Goal: Task Accomplishment & Management: Manage account settings

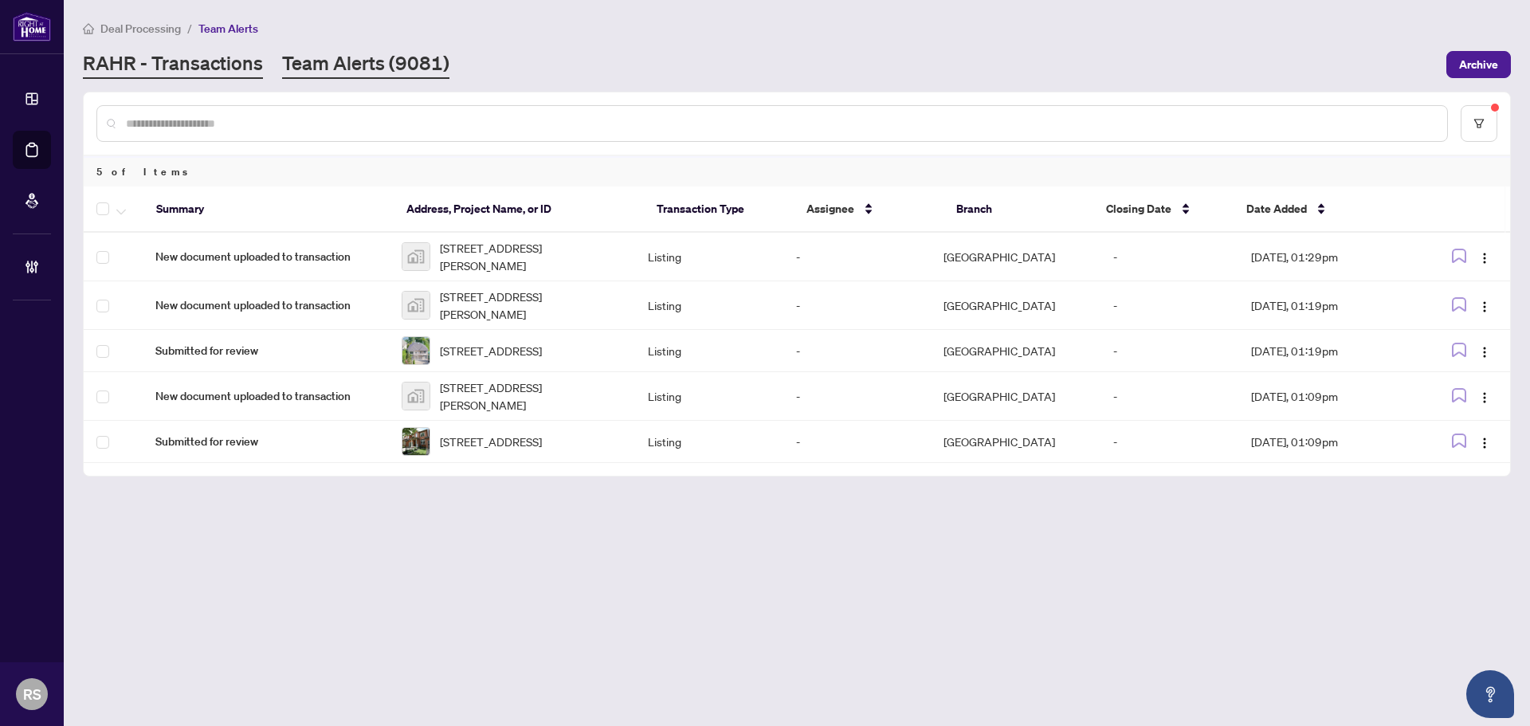
drag, startPoint x: 0, startPoint y: 0, endPoint x: 183, endPoint y: 68, distance: 194.7
click at [183, 68] on link "RAHR - Transactions" at bounding box center [173, 64] width 180 height 29
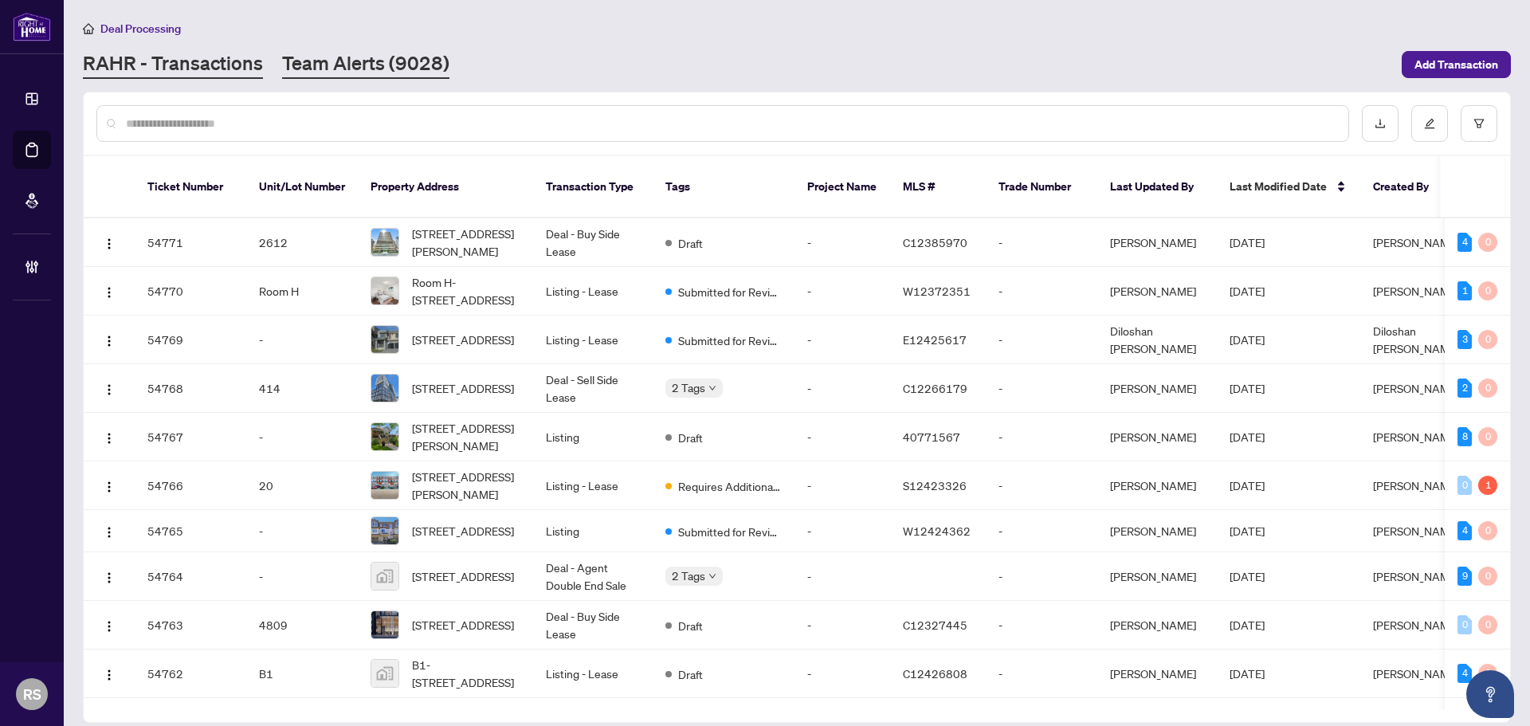
click at [379, 56] on link "Team Alerts (9028)" at bounding box center [365, 64] width 167 height 29
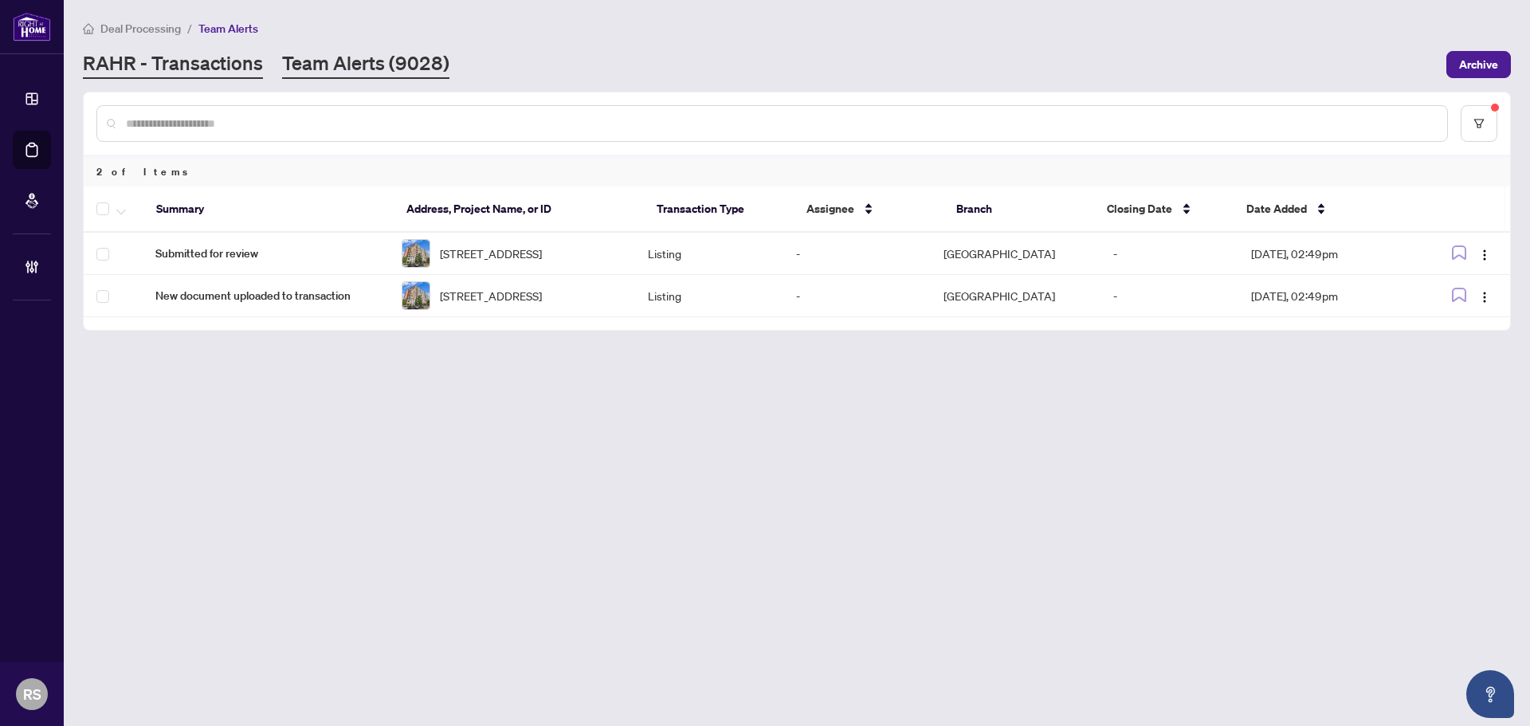
click at [148, 65] on link "RAHR - Transactions" at bounding box center [173, 64] width 180 height 29
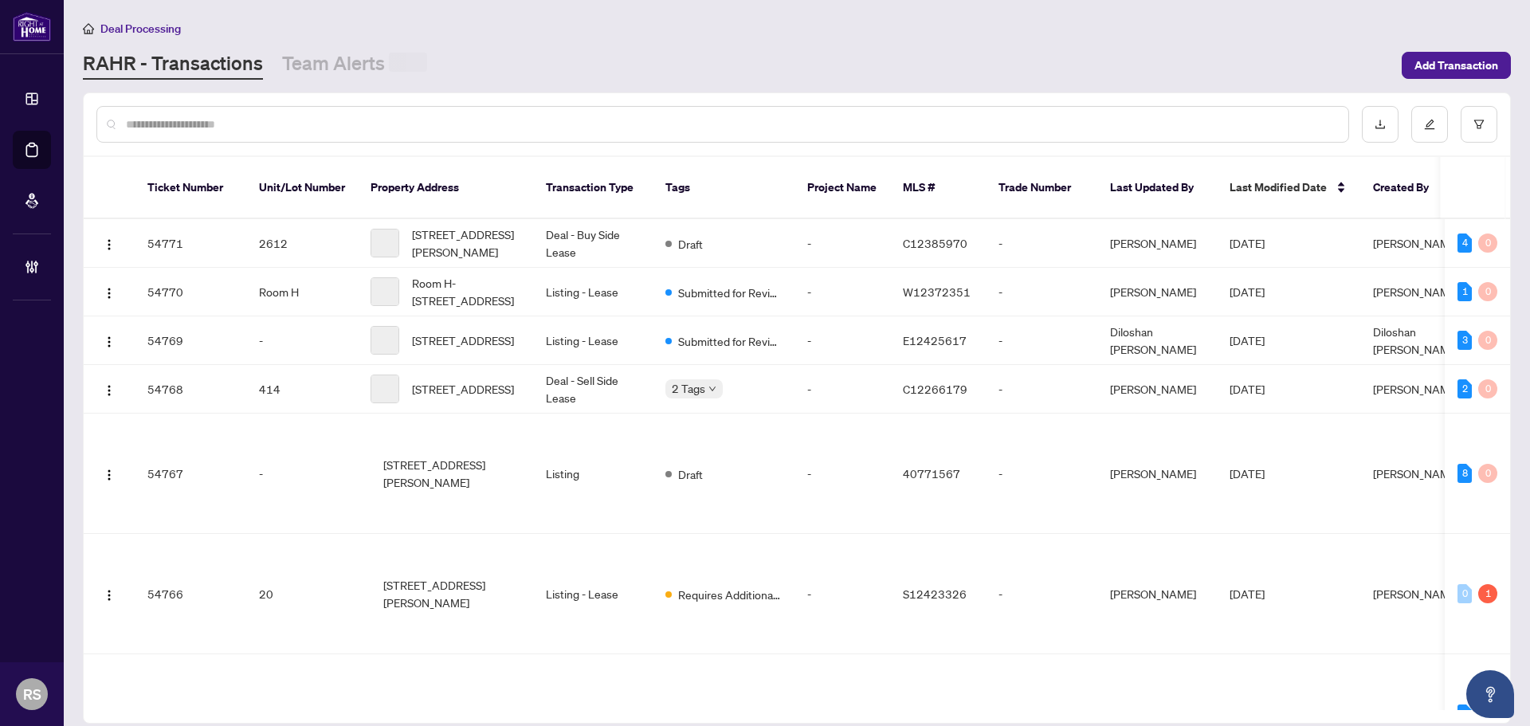
click at [205, 124] on input "text" at bounding box center [731, 125] width 1210 height 18
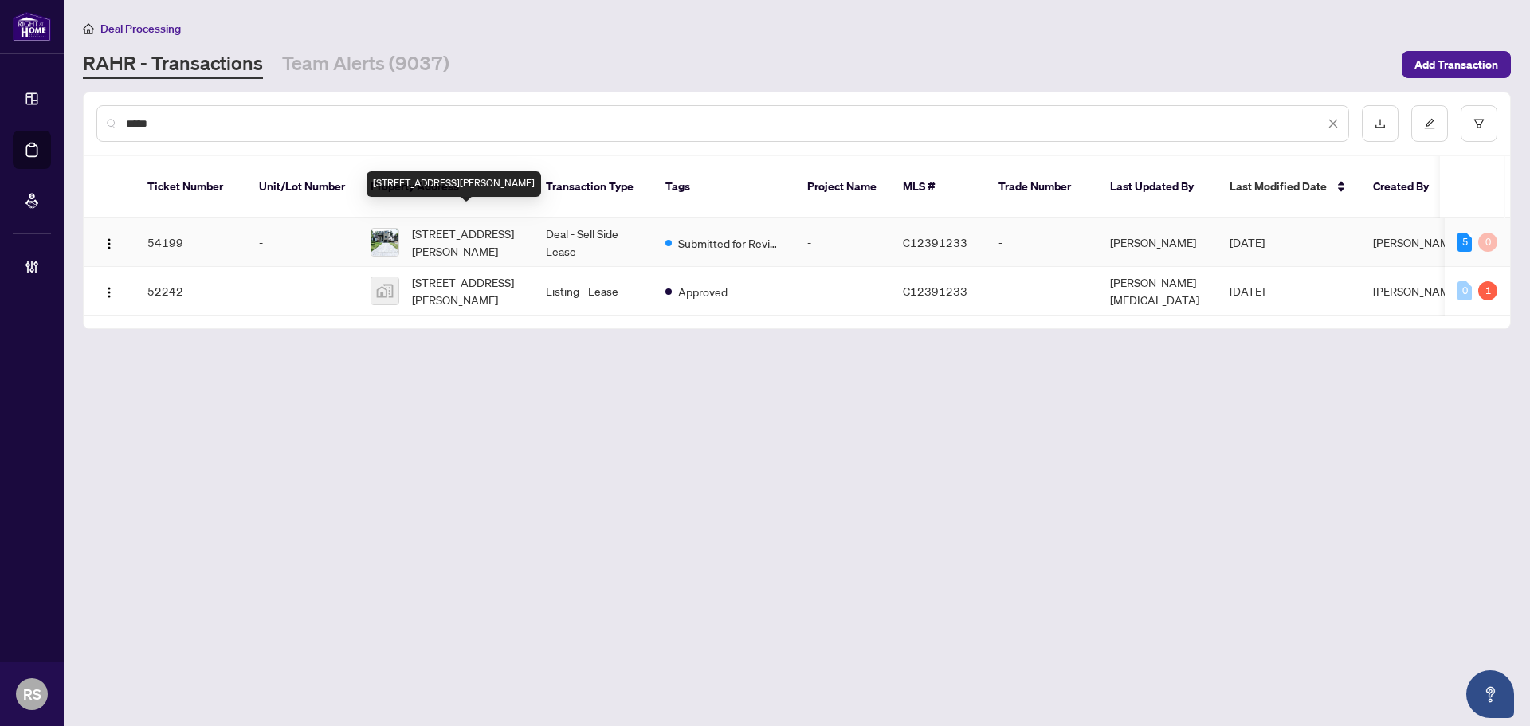
type input "*****"
click at [464, 231] on span "[STREET_ADDRESS][PERSON_NAME]" at bounding box center [466, 242] width 108 height 35
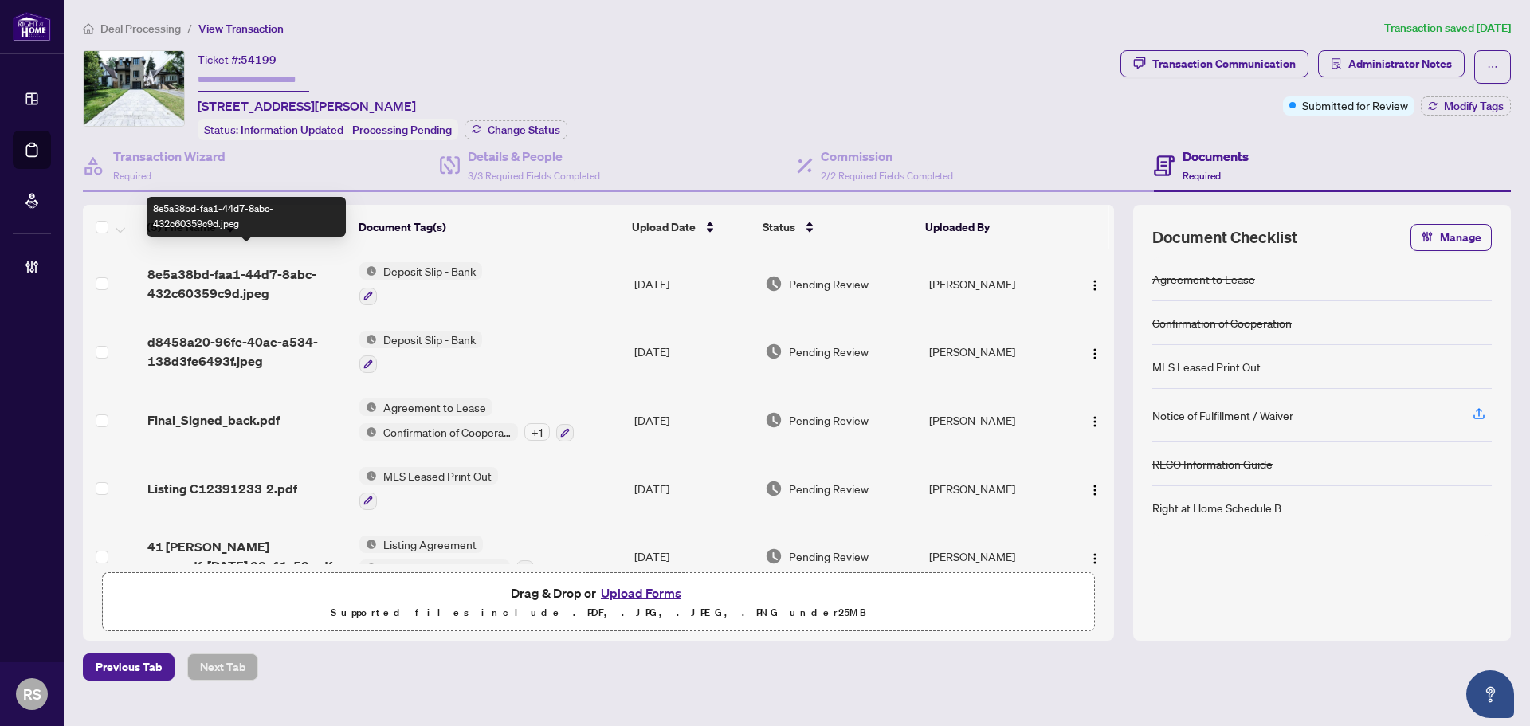
scroll to position [30, 0]
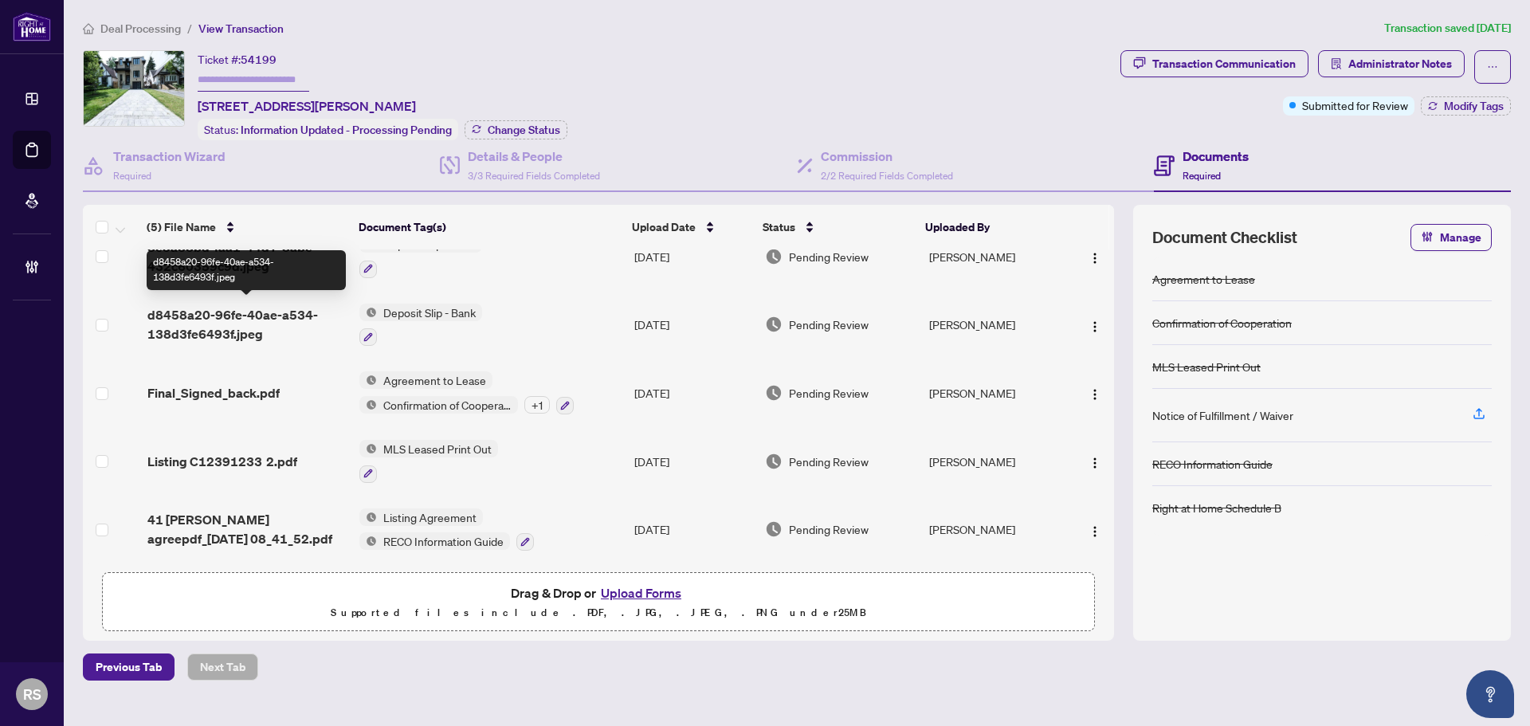
click at [243, 325] on span "d8458a20-96fe-40ae-a534-138d3fe6493f.jpeg" at bounding box center [246, 324] width 199 height 38
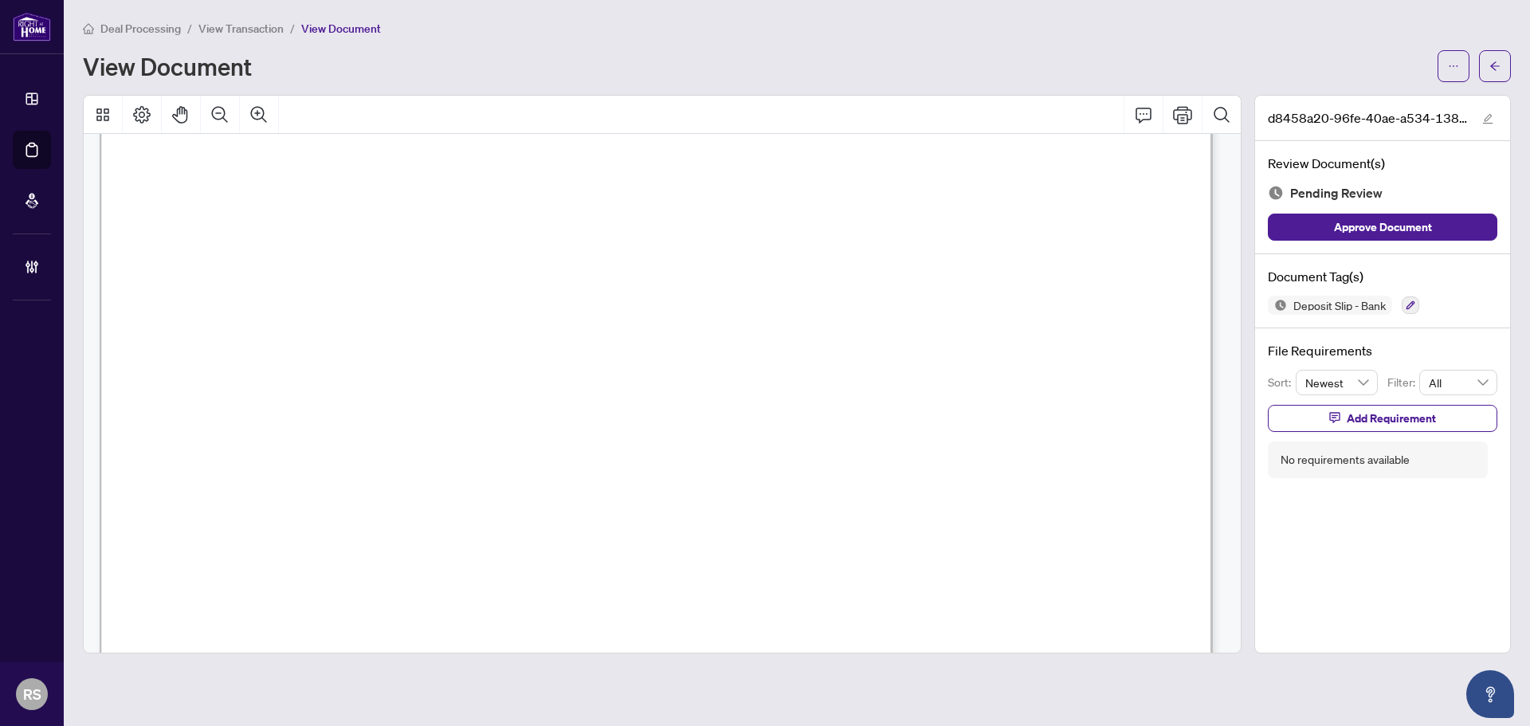
scroll to position [638, 0]
click at [271, 23] on span "View Transaction" at bounding box center [240, 29] width 85 height 14
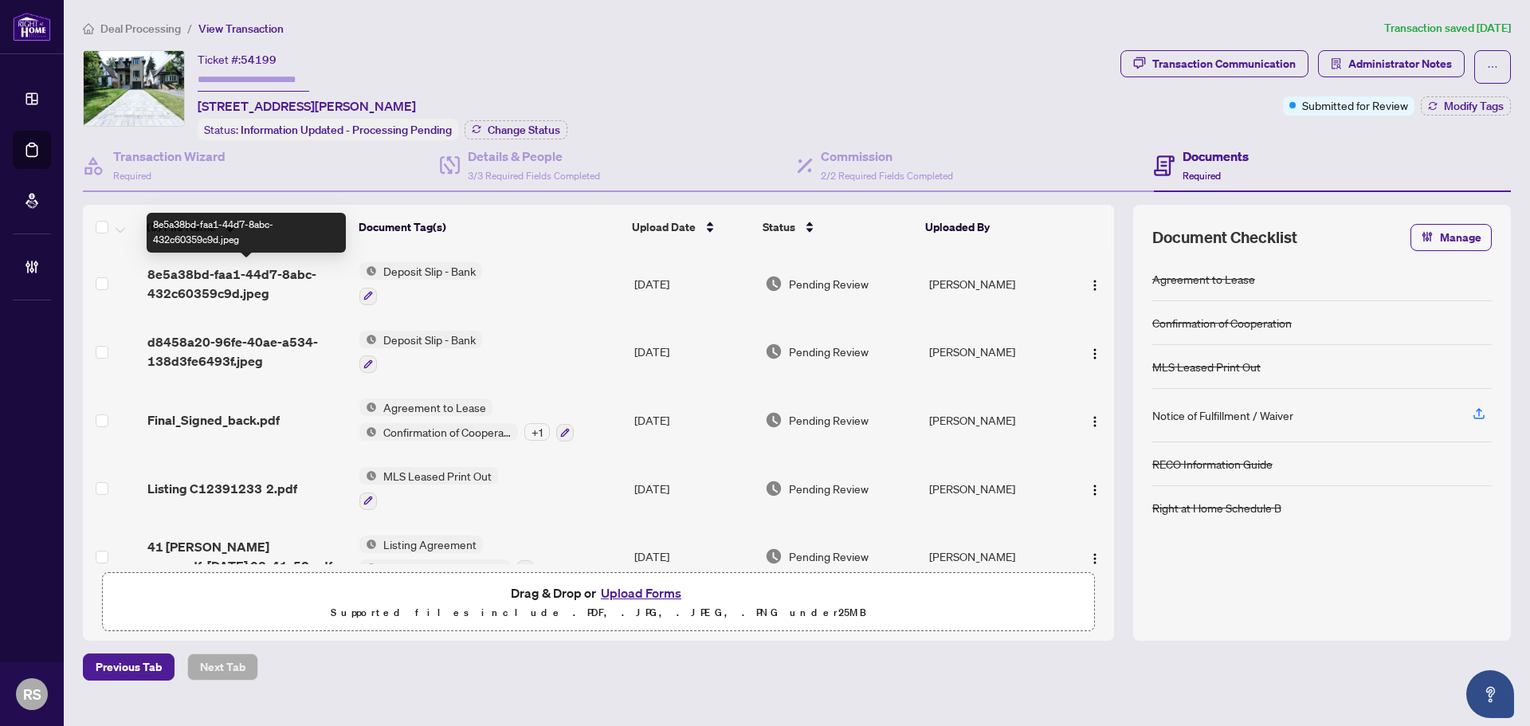
click at [228, 280] on span "8e5a38bd-faa1-44d7-8abc-432c60359c9d.jpeg" at bounding box center [246, 284] width 199 height 38
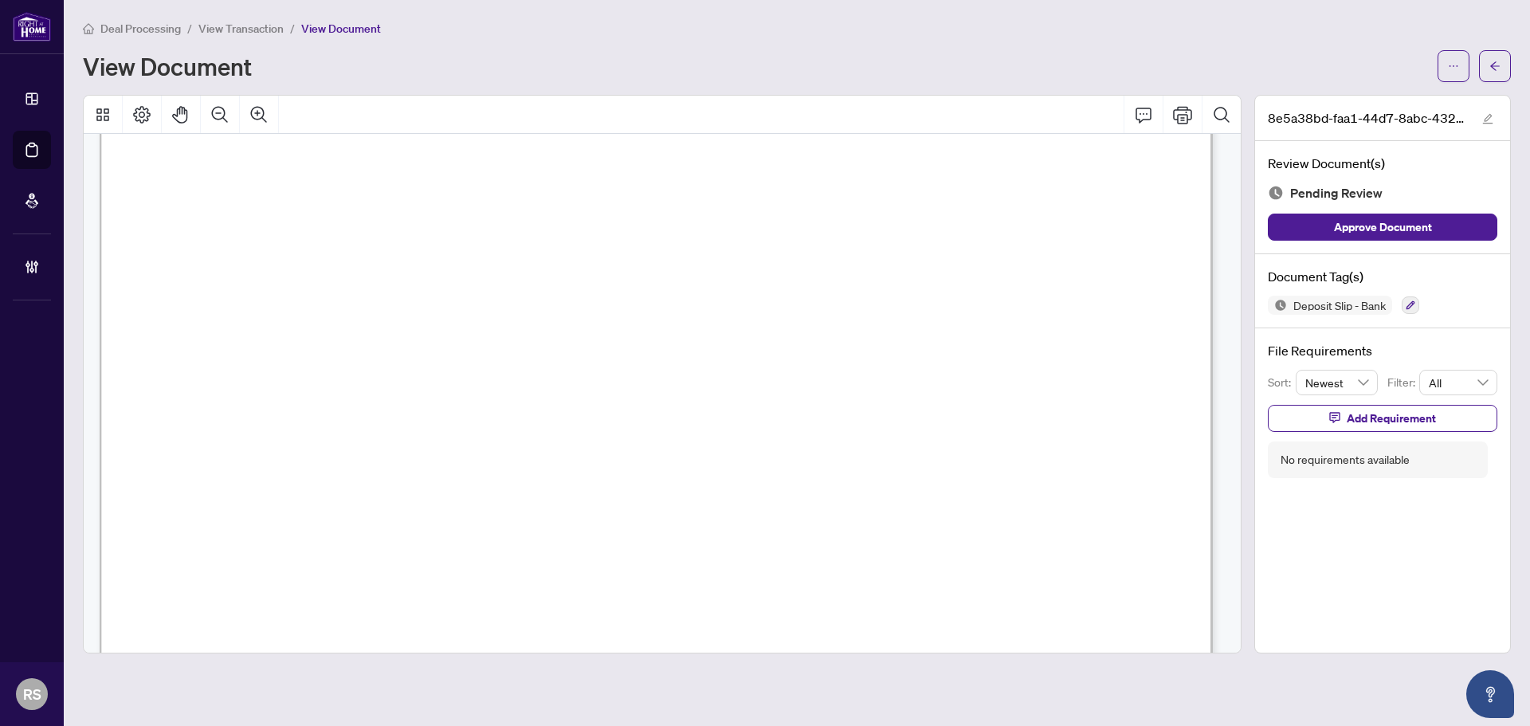
scroll to position [530, 0]
click at [245, 33] on span "View Transaction" at bounding box center [240, 29] width 85 height 14
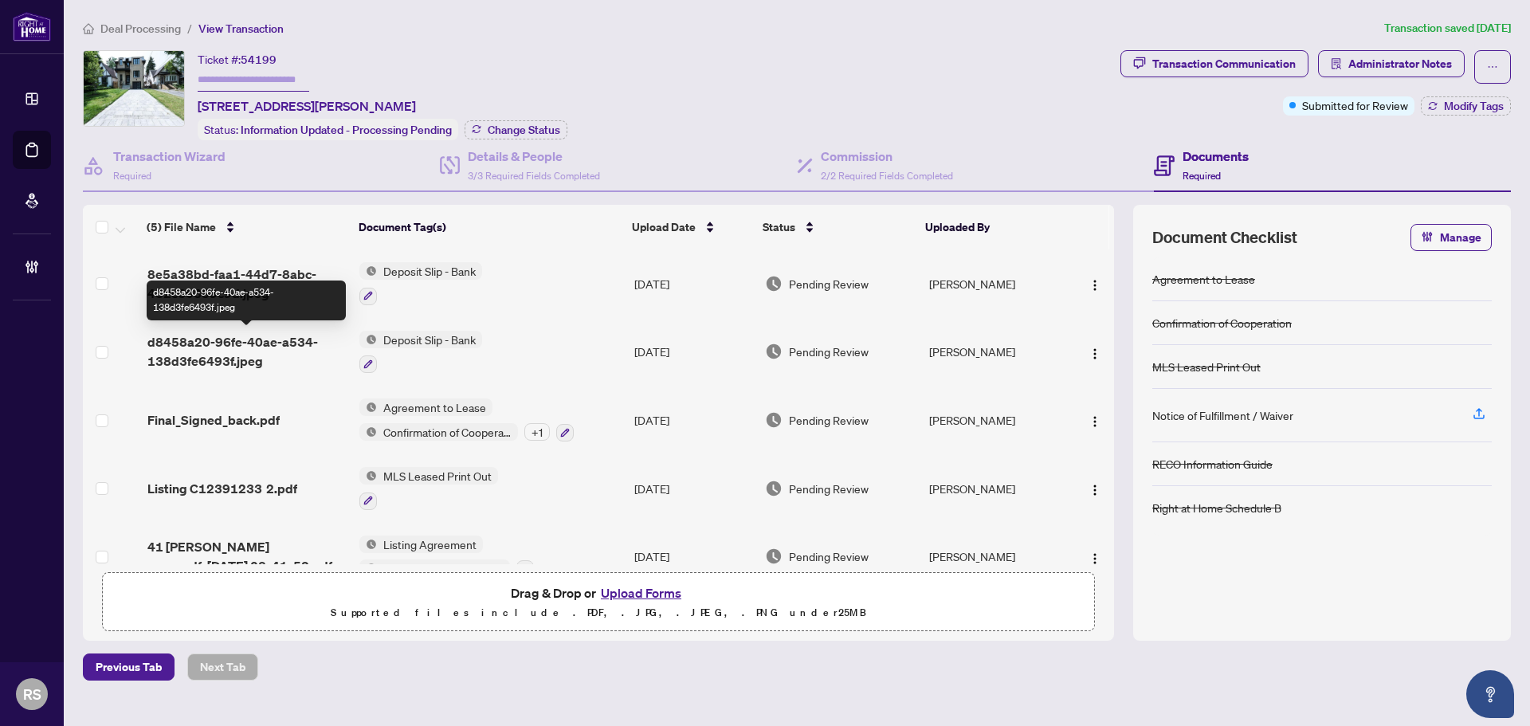
click at [234, 338] on span "d8458a20-96fe-40ae-a534-138d3fe6493f.jpeg" at bounding box center [246, 351] width 199 height 38
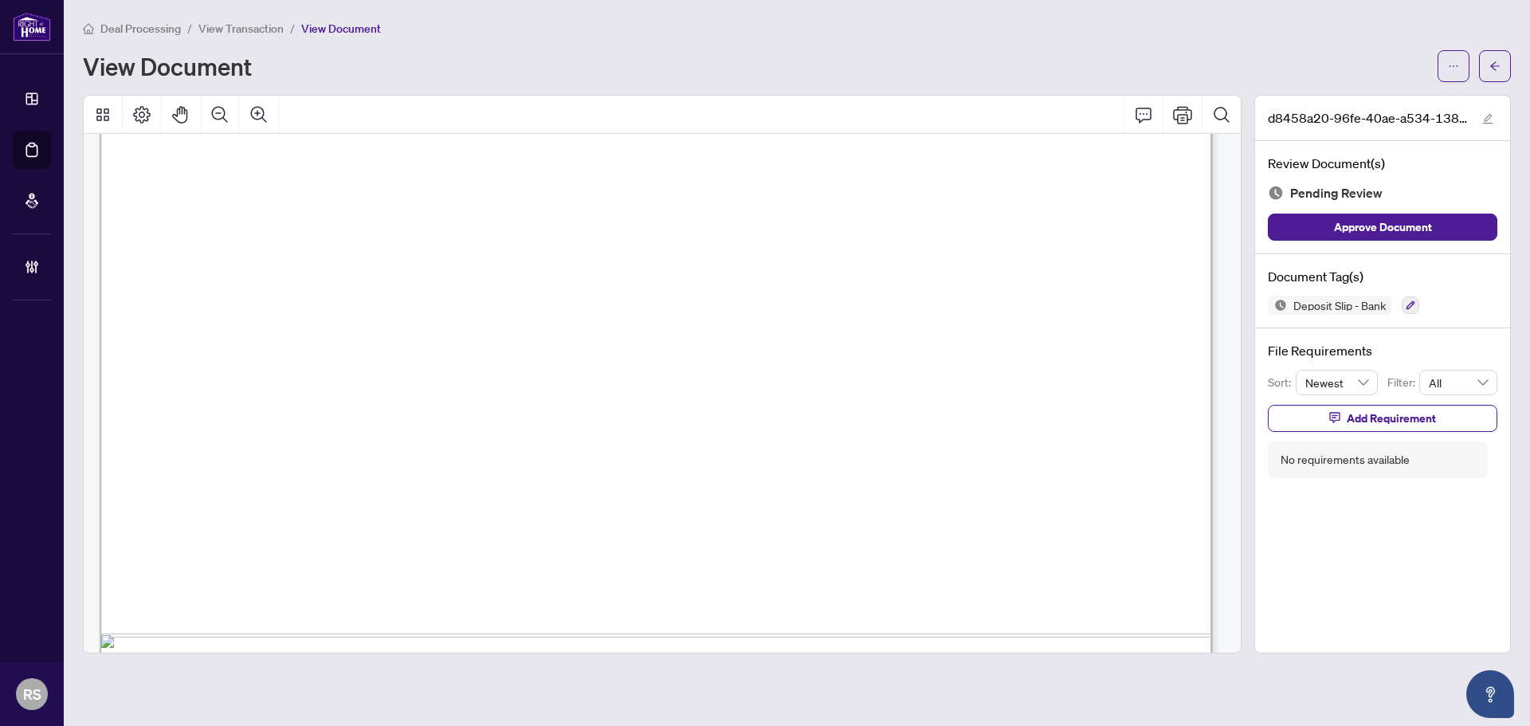
scroll to position [797, 0]
click at [1490, 62] on icon "arrow-left" at bounding box center [1495, 66] width 11 height 11
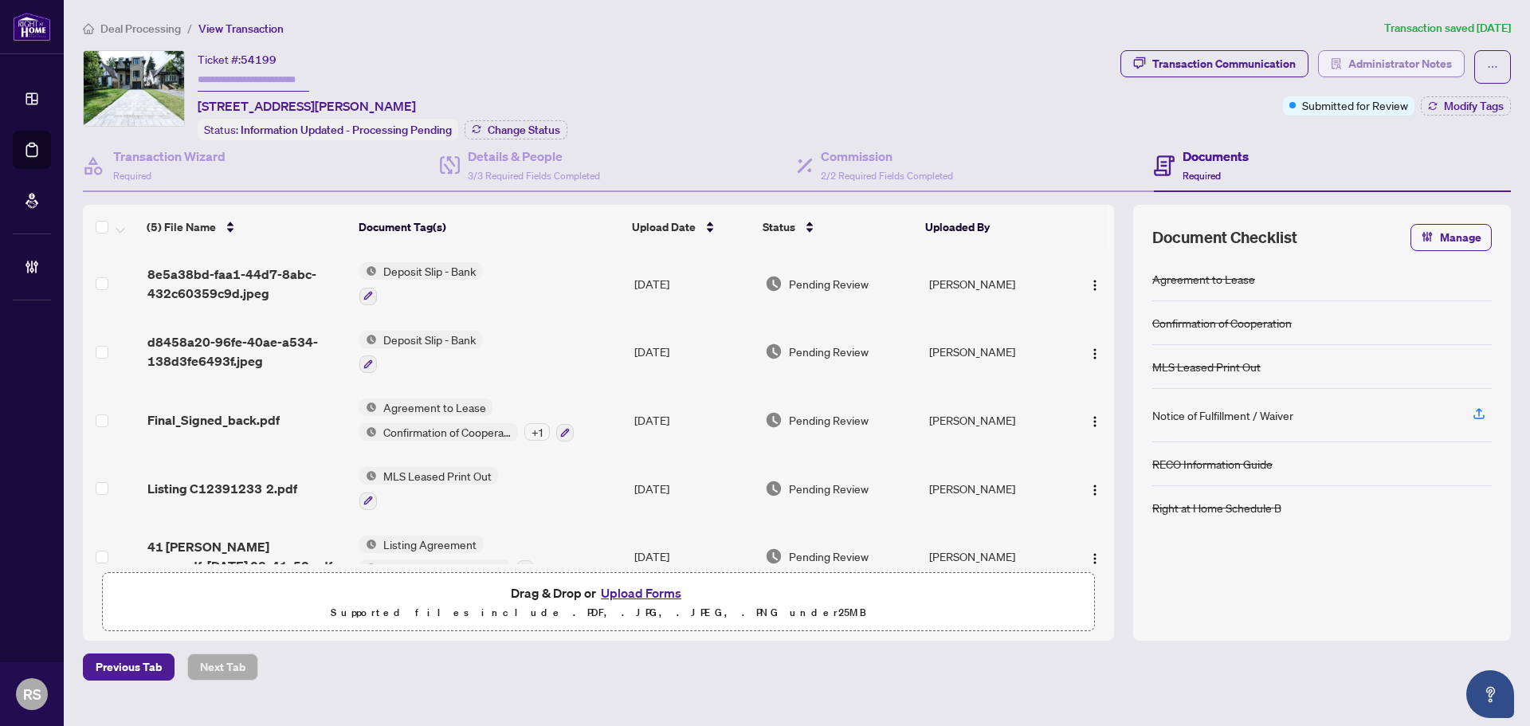
click at [1376, 65] on span "Administrator Notes" at bounding box center [1400, 64] width 104 height 26
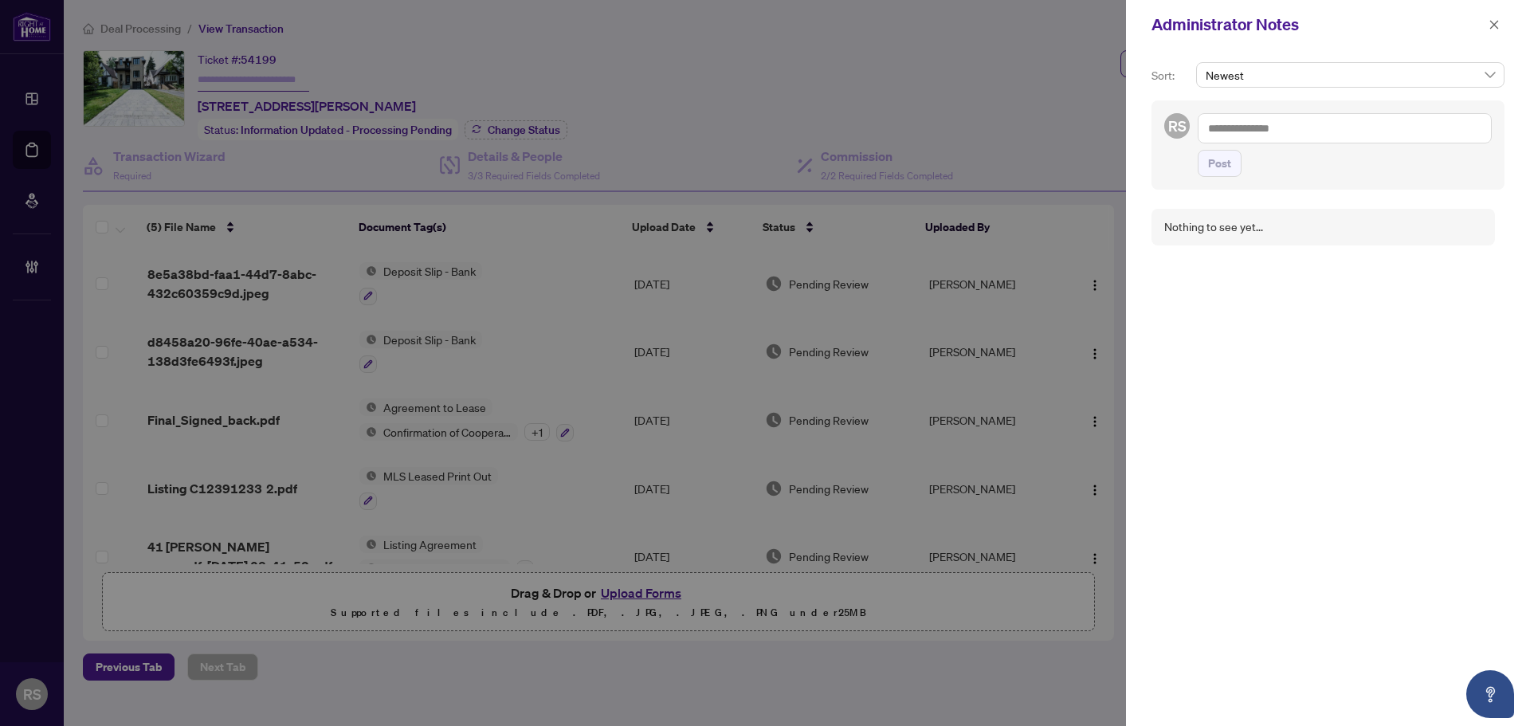
click at [1244, 128] on textarea at bounding box center [1345, 128] width 294 height 30
click at [1263, 141] on span "[PERSON_NAME] Acc ounting" at bounding box center [1306, 139] width 143 height 14
type textarea "**********"
click at [1214, 184] on span "Post" at bounding box center [1219, 180] width 23 height 26
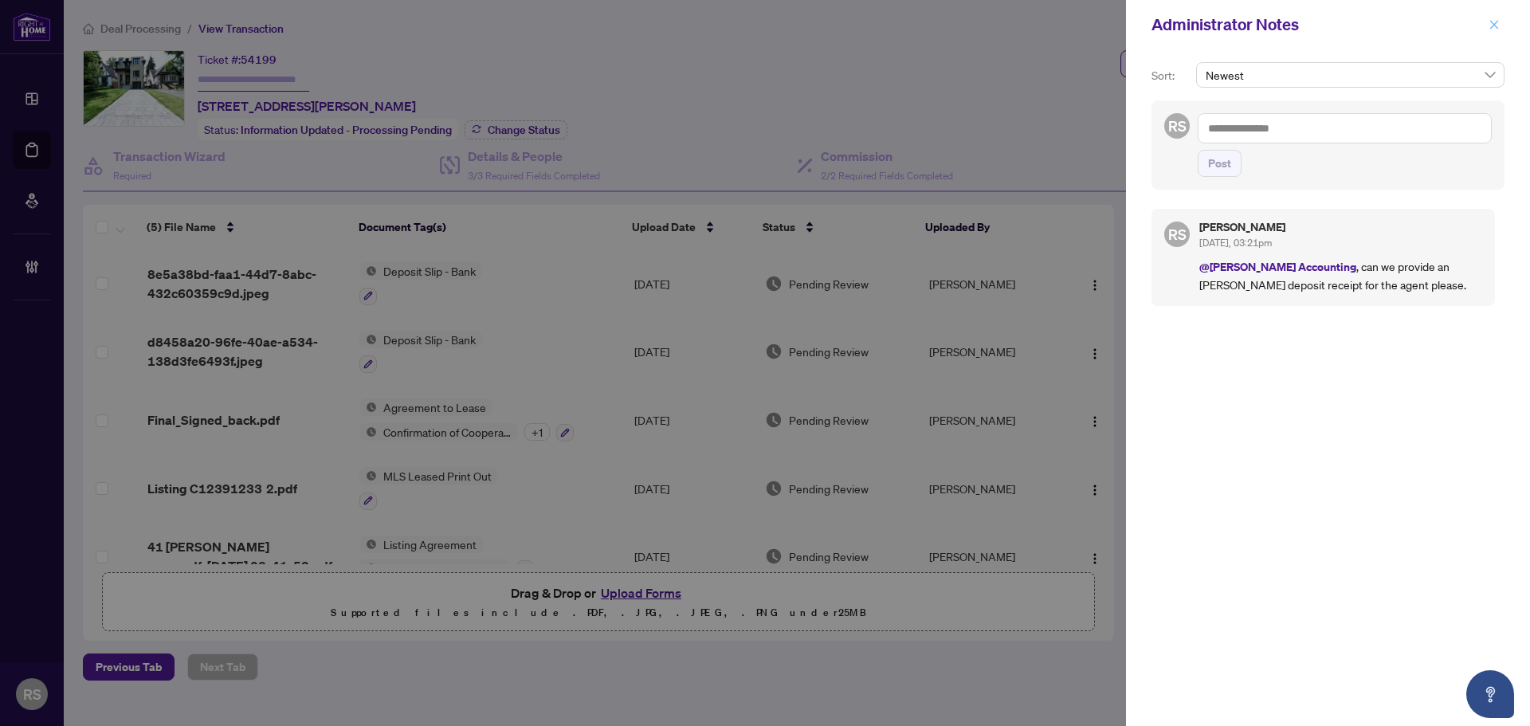
click at [1495, 23] on icon "close" at bounding box center [1494, 24] width 11 height 11
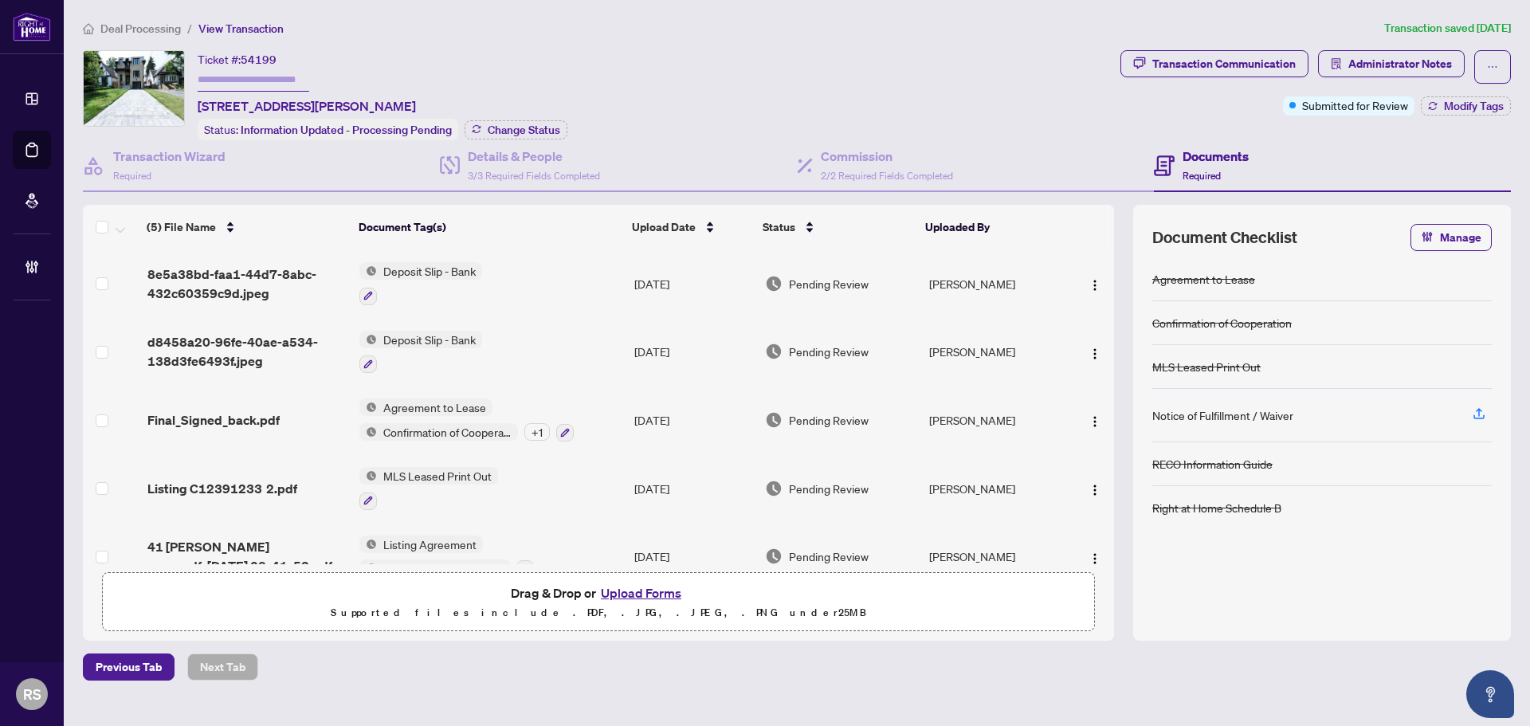
click at [1486, 160] on div "Documents Required" at bounding box center [1332, 166] width 357 height 52
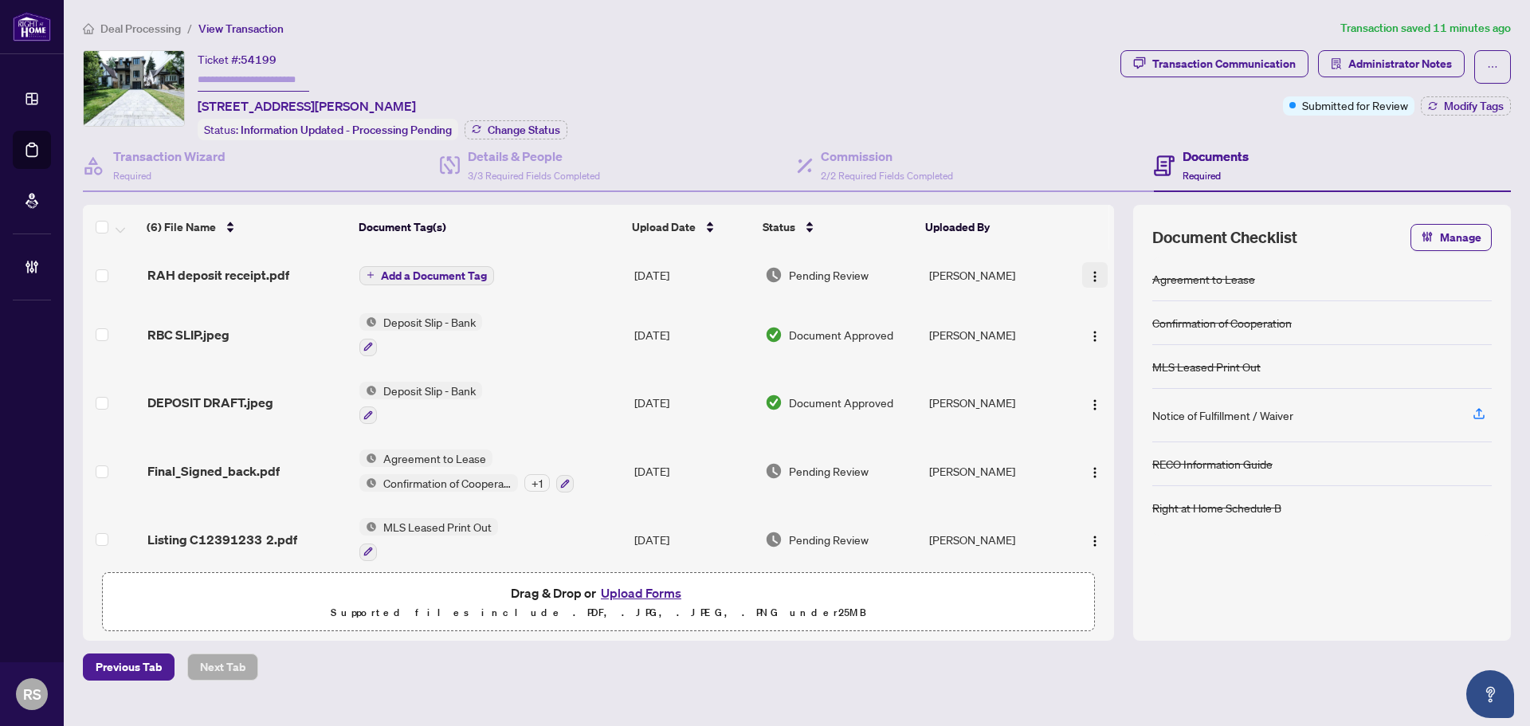
click at [1091, 276] on img "button" at bounding box center [1095, 276] width 13 height 13
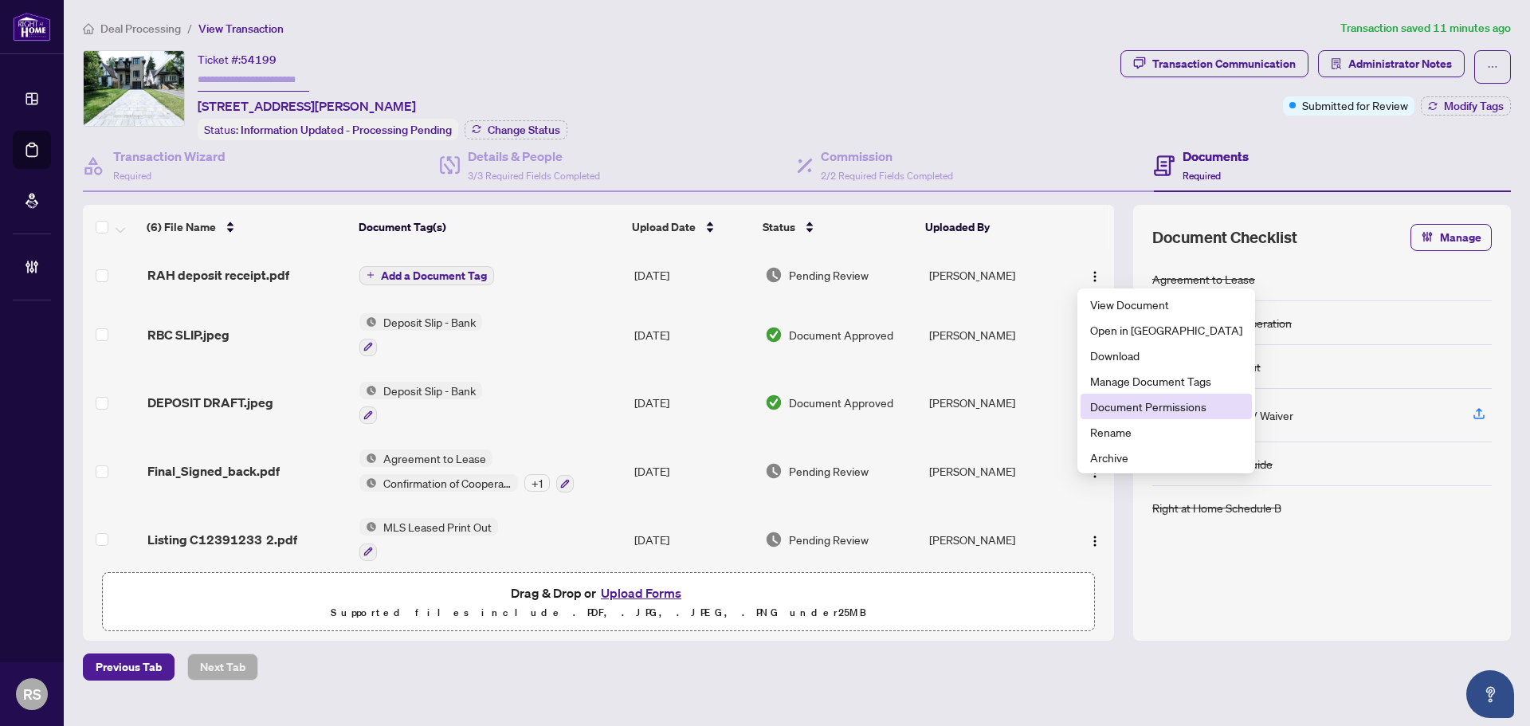
click at [1142, 410] on span "Document Permissions" at bounding box center [1166, 407] width 152 height 18
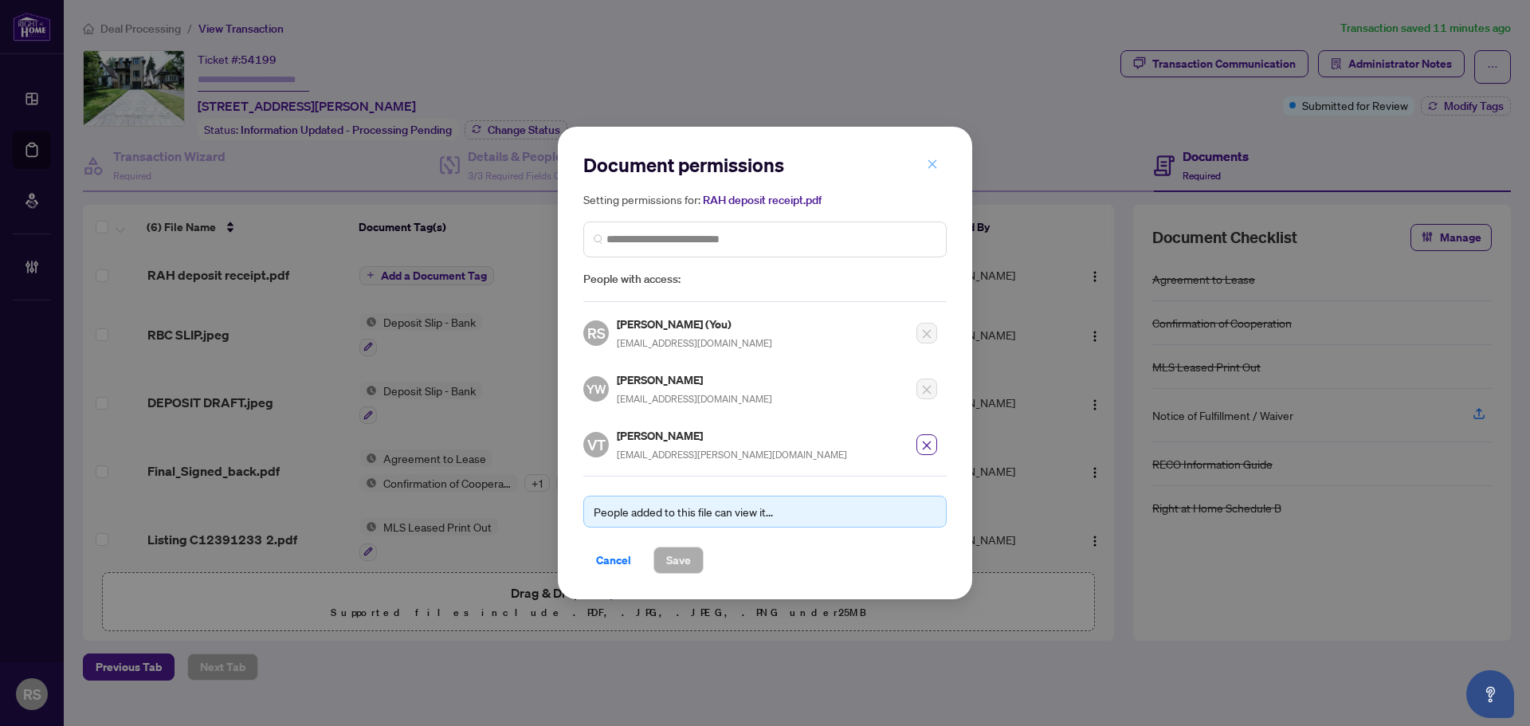
click at [930, 162] on icon "close" at bounding box center [932, 164] width 11 height 11
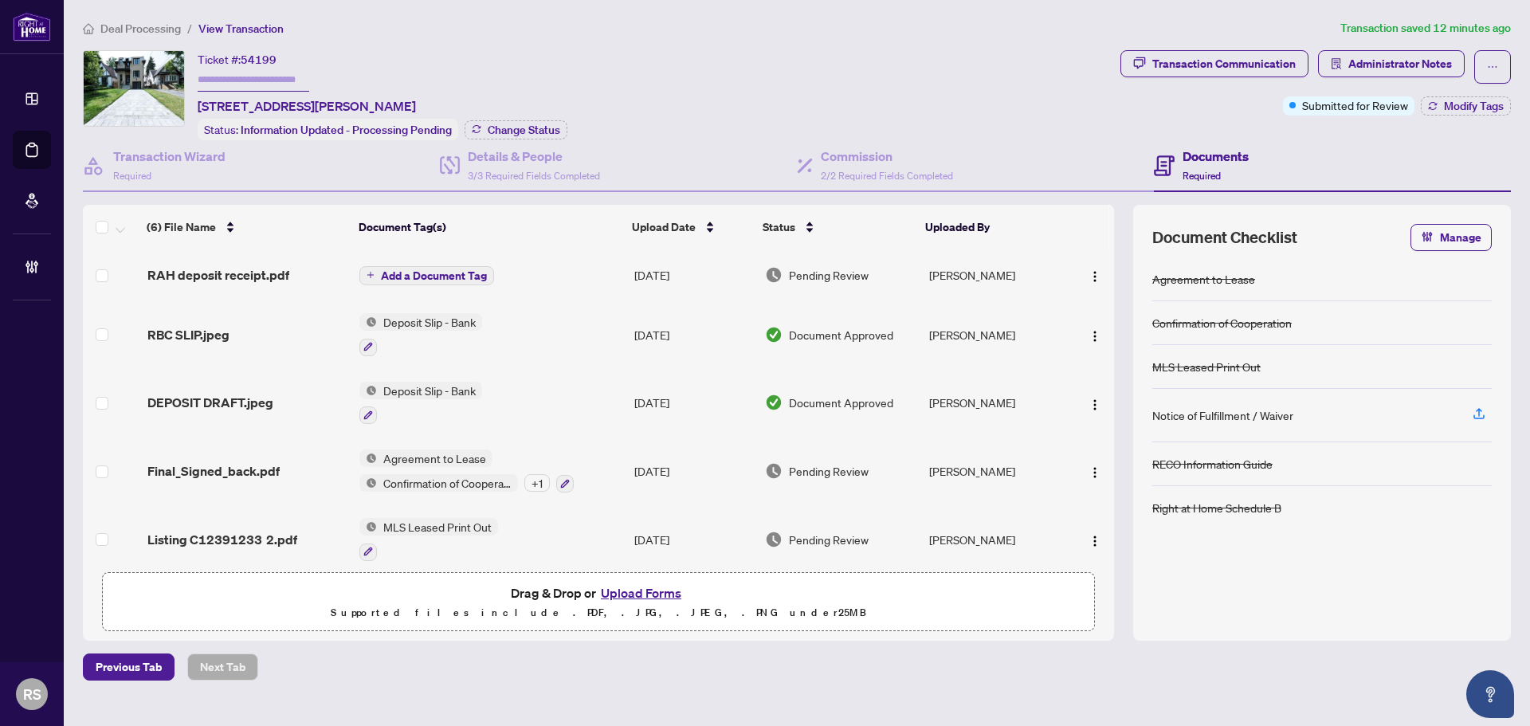
click at [128, 30] on span "Deal Processing" at bounding box center [140, 29] width 80 height 14
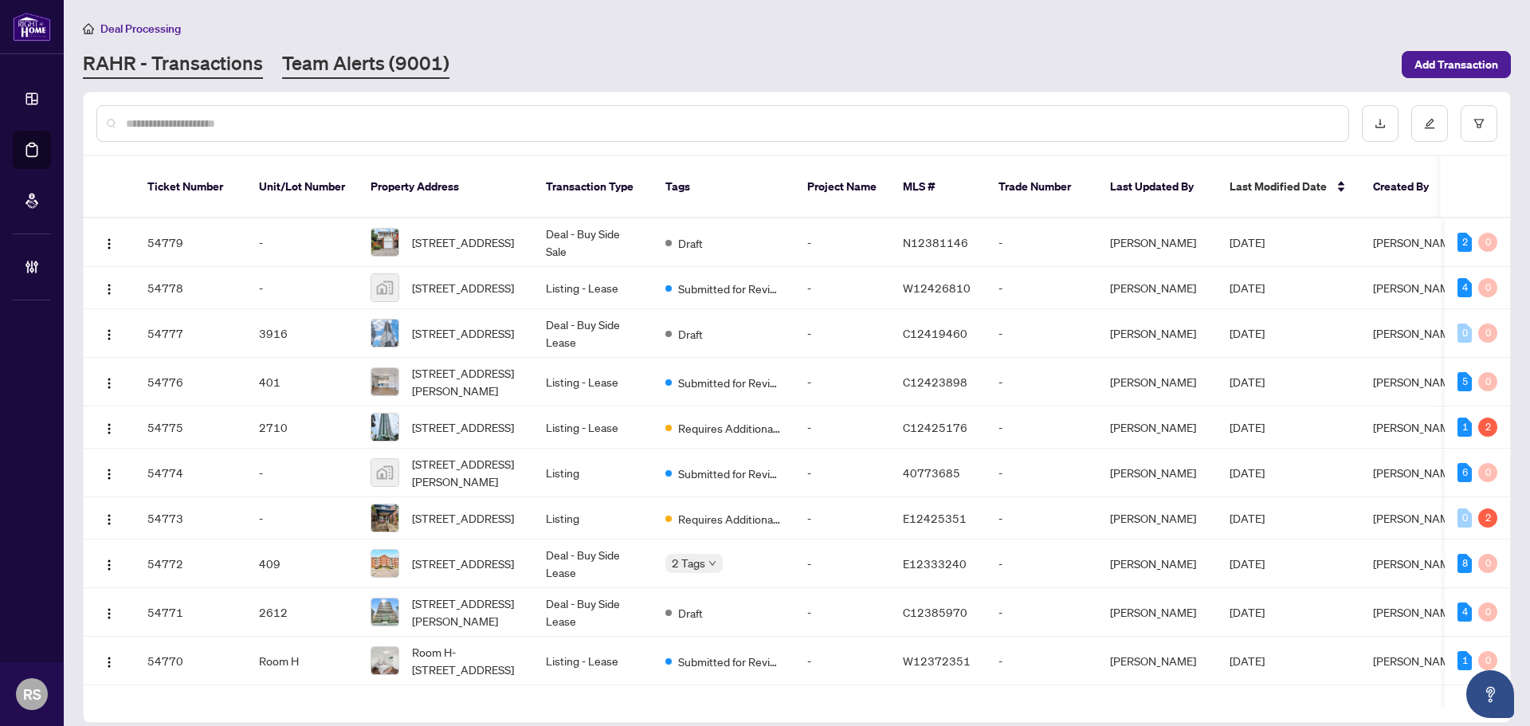
click at [344, 69] on link "Team Alerts (9001)" at bounding box center [365, 64] width 167 height 29
